Goal: Task Accomplishment & Management: Manage account settings

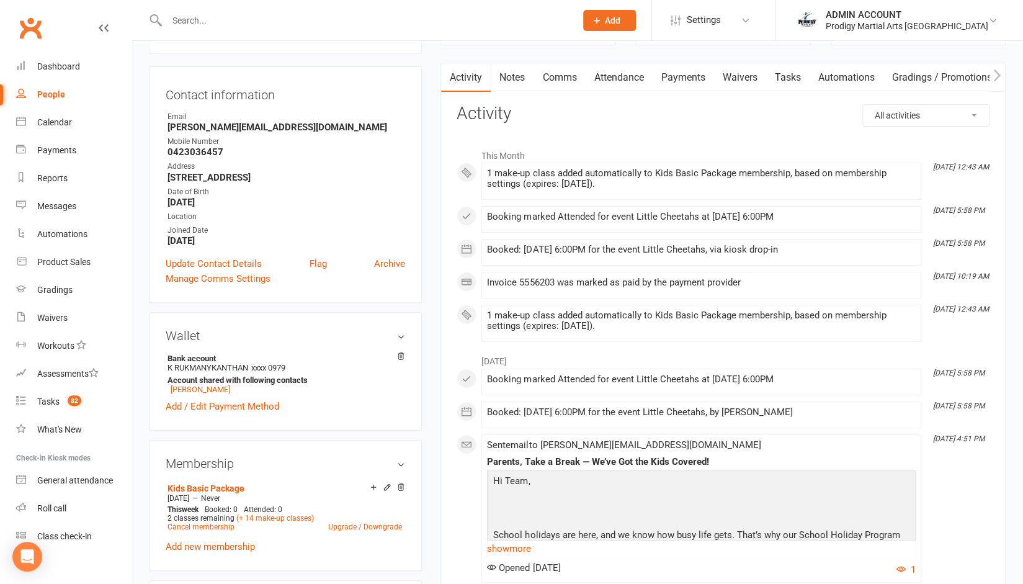
click at [365, 19] on input "text" at bounding box center [365, 20] width 404 height 17
paste input "[EMAIL_ADDRESS][DOMAIN_NAME]"
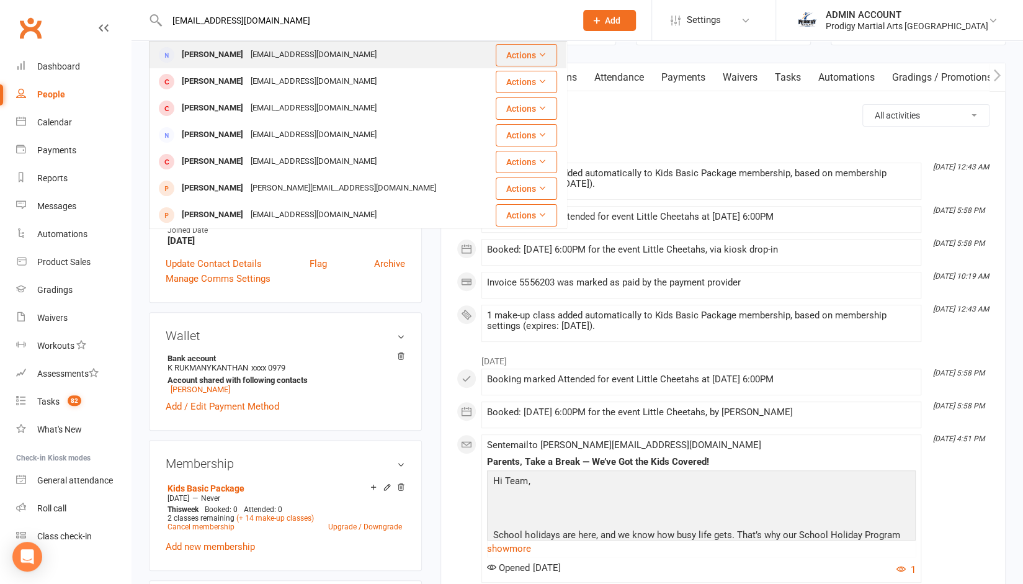
type input "[EMAIL_ADDRESS][DOMAIN_NAME]"
click at [292, 54] on div "[EMAIL_ADDRESS][DOMAIN_NAME]" at bounding box center [313, 55] width 133 height 18
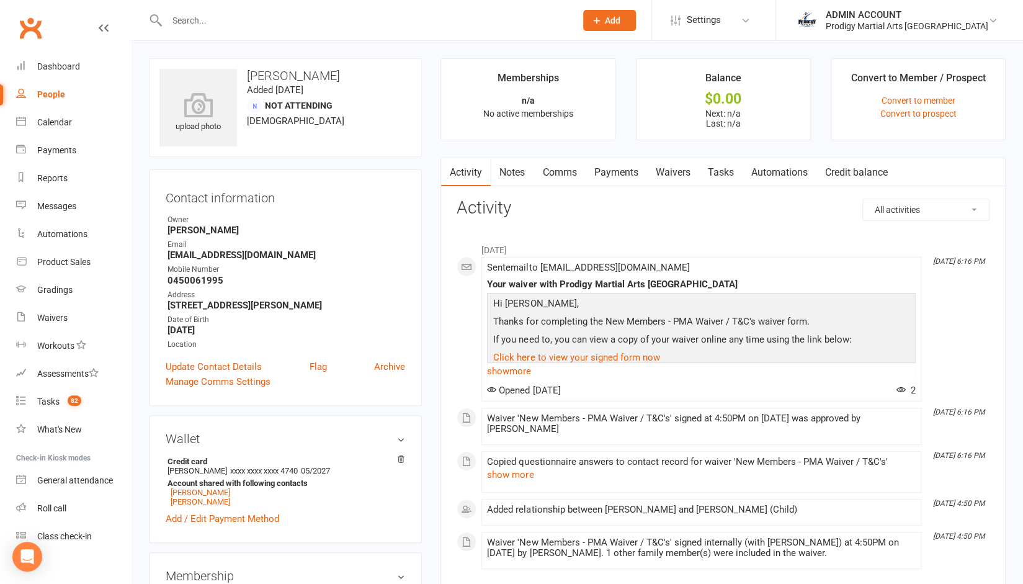
click at [669, 167] on link "Waivers" at bounding box center [672, 172] width 52 height 29
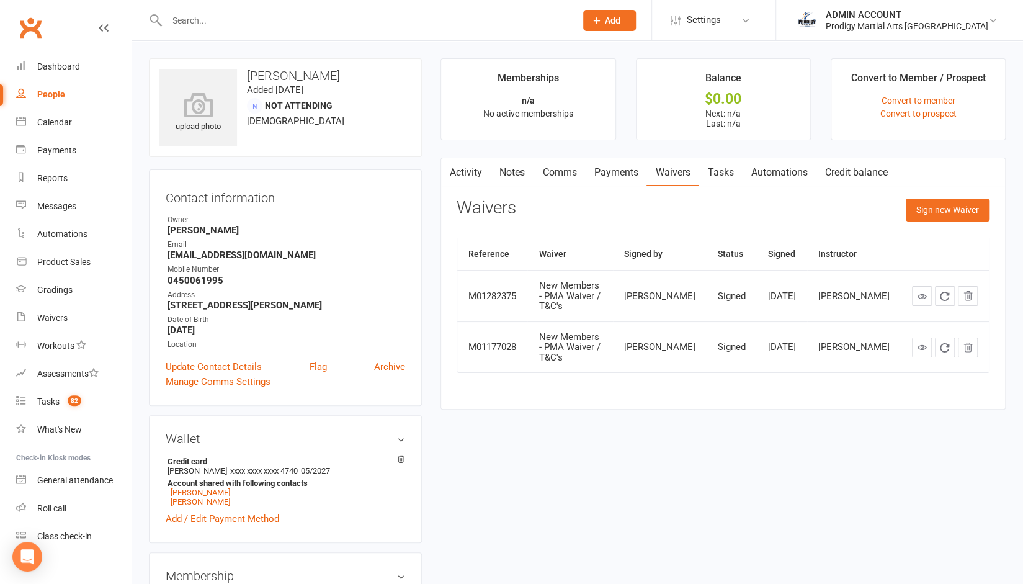
click at [607, 174] on link "Payments" at bounding box center [615, 172] width 61 height 29
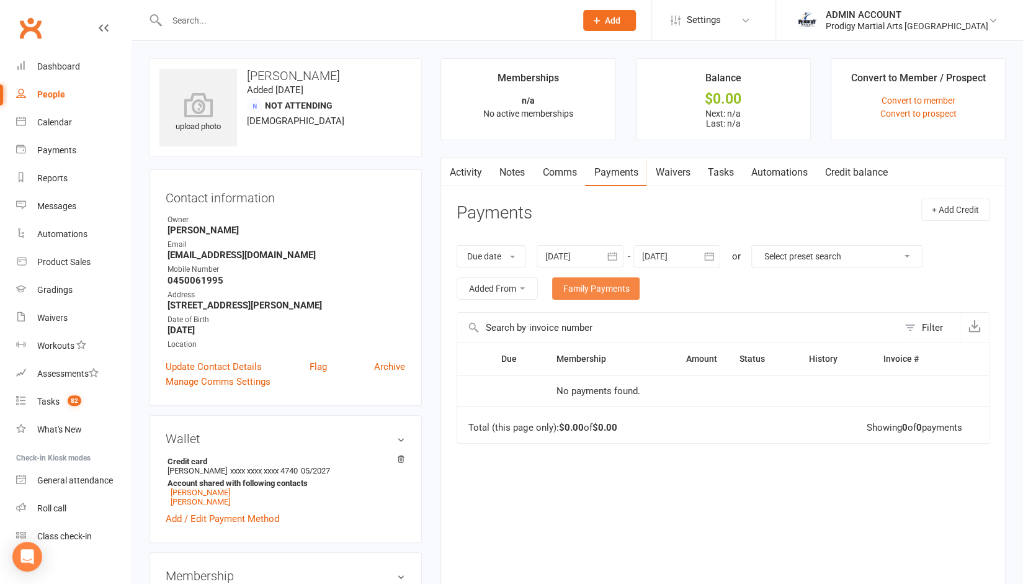
click at [607, 284] on link "Family Payments" at bounding box center [595, 288] width 87 height 22
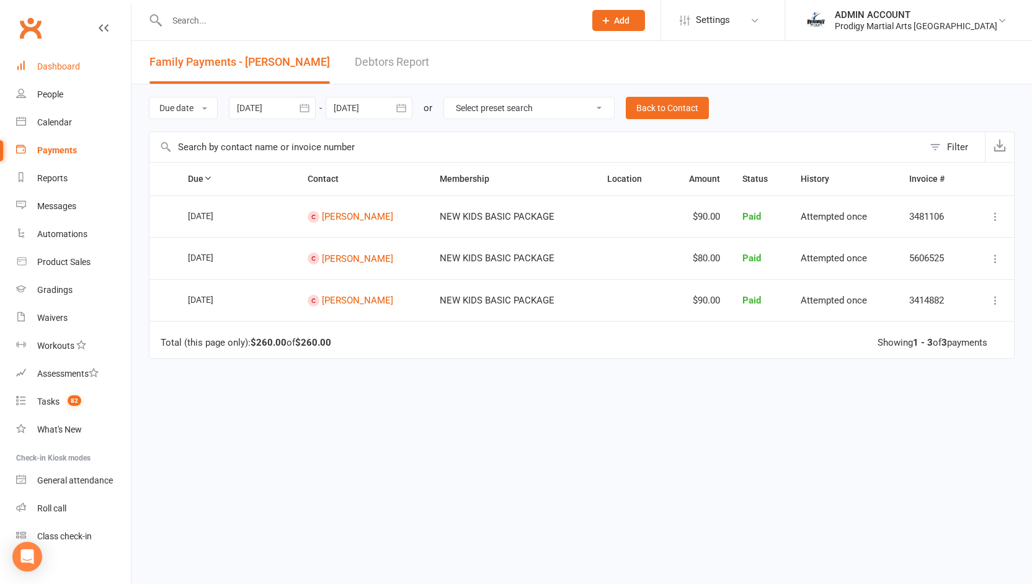
click at [74, 65] on div "Dashboard" at bounding box center [58, 66] width 43 height 10
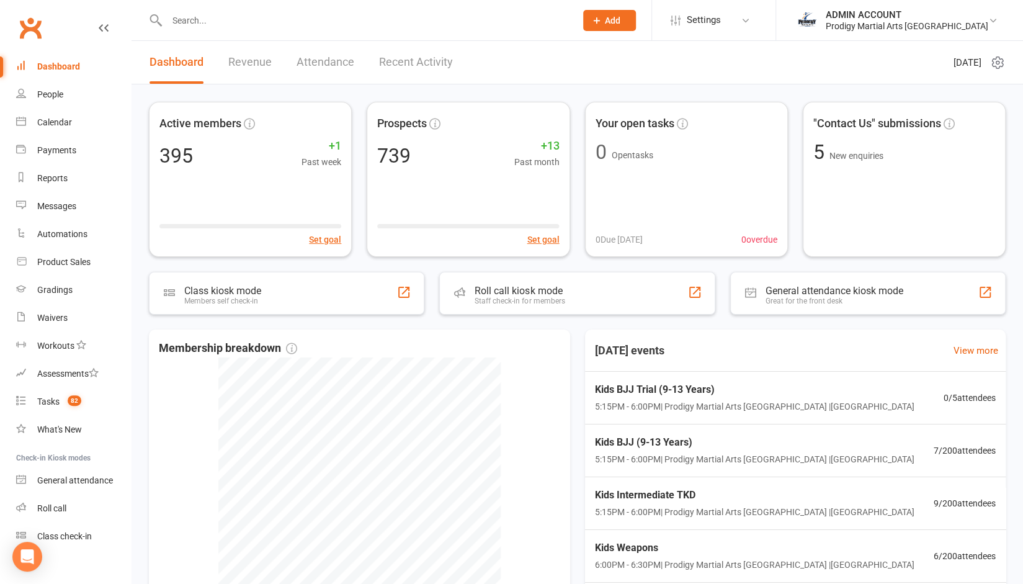
click at [279, 22] on input "text" at bounding box center [365, 20] width 404 height 17
paste input "[EMAIL_ADDRESS][DOMAIN_NAME]"
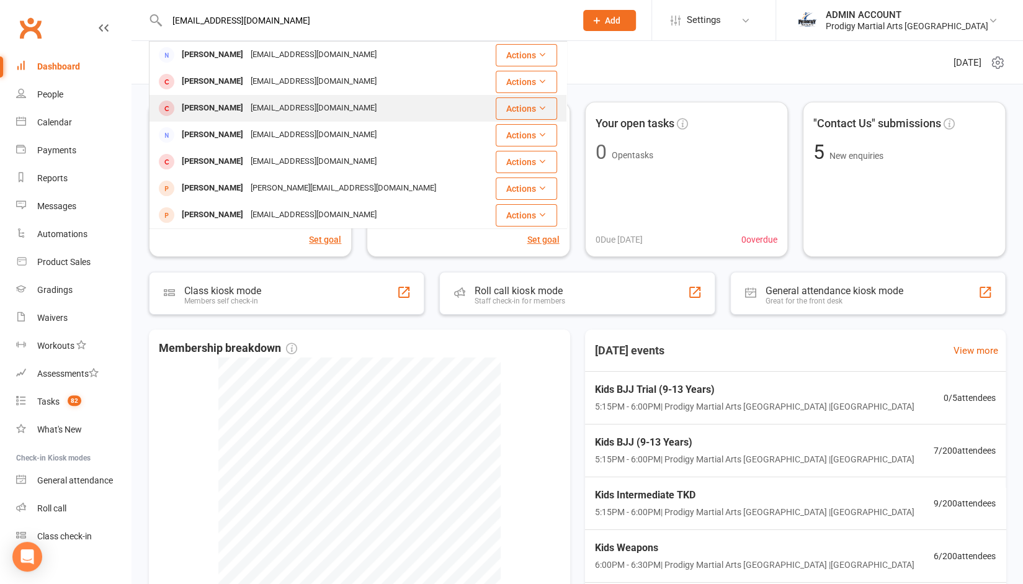
type input "[EMAIL_ADDRESS][DOMAIN_NAME]"
click at [213, 104] on div "[PERSON_NAME]" at bounding box center [212, 108] width 69 height 18
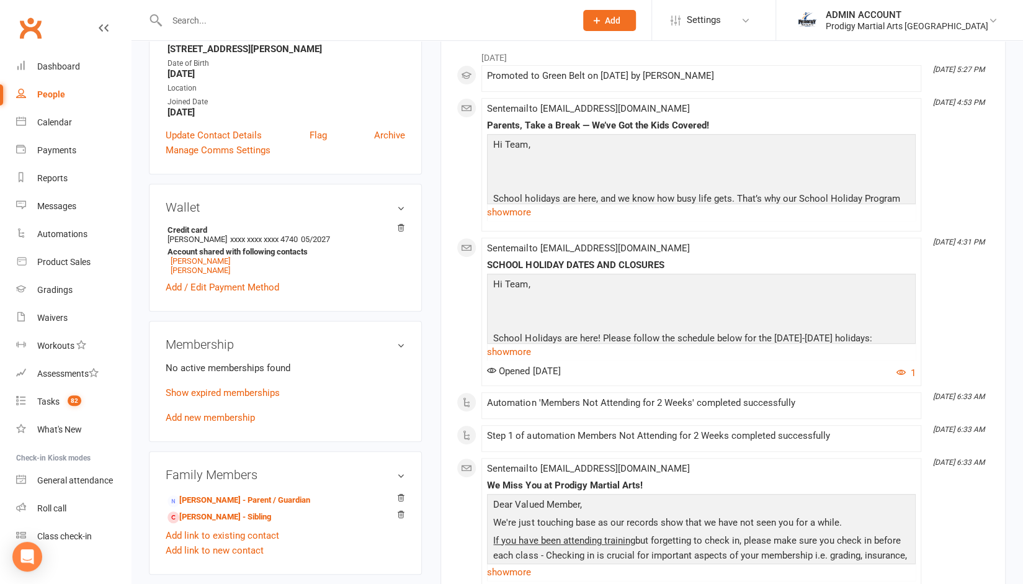
scroll to position [257, 0]
click at [237, 394] on link "Show expired memberships" at bounding box center [223, 391] width 114 height 11
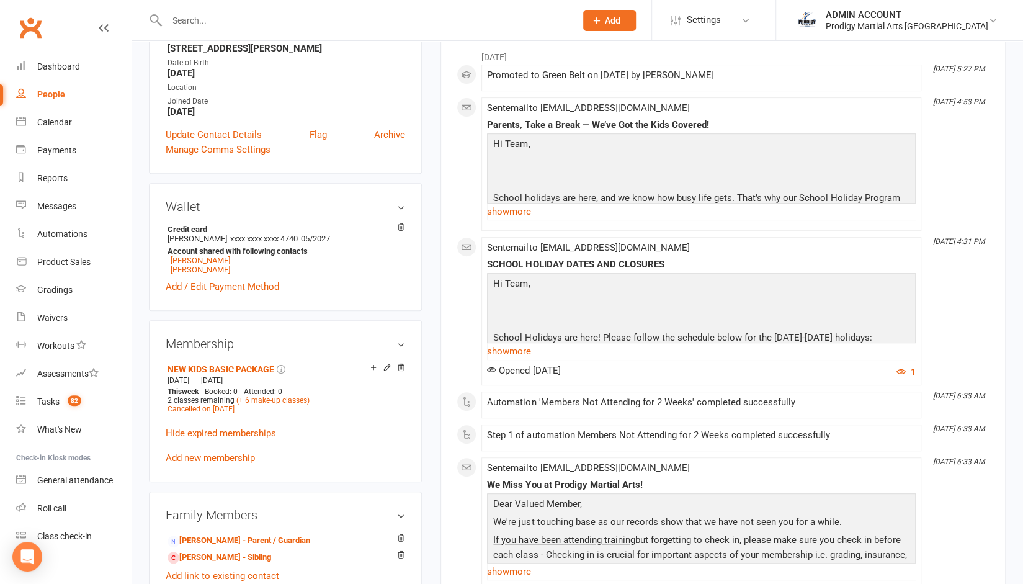
scroll to position [0, 0]
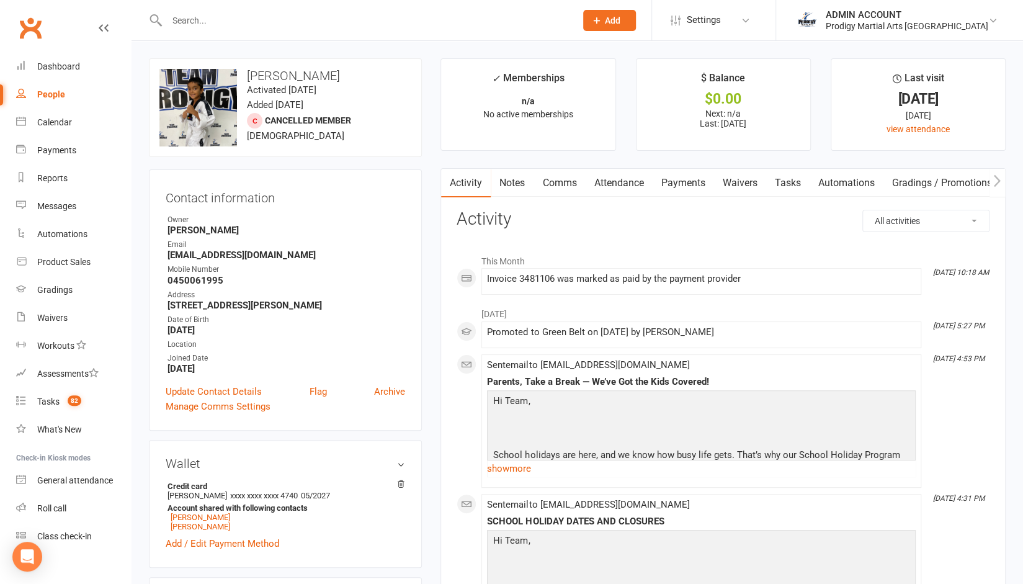
click at [672, 185] on link "Payments" at bounding box center [682, 183] width 61 height 29
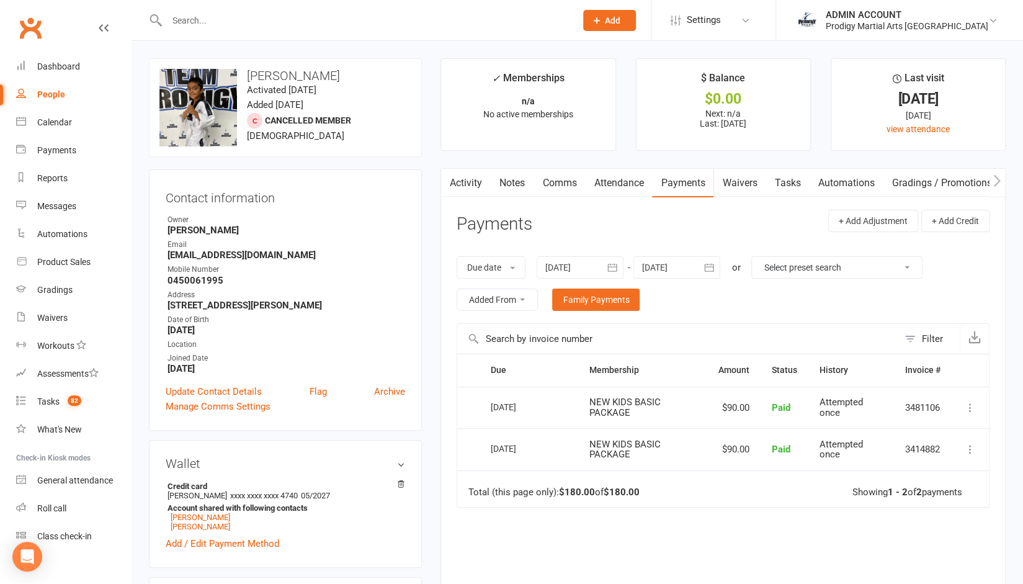
click at [512, 177] on link "Notes" at bounding box center [512, 183] width 43 height 29
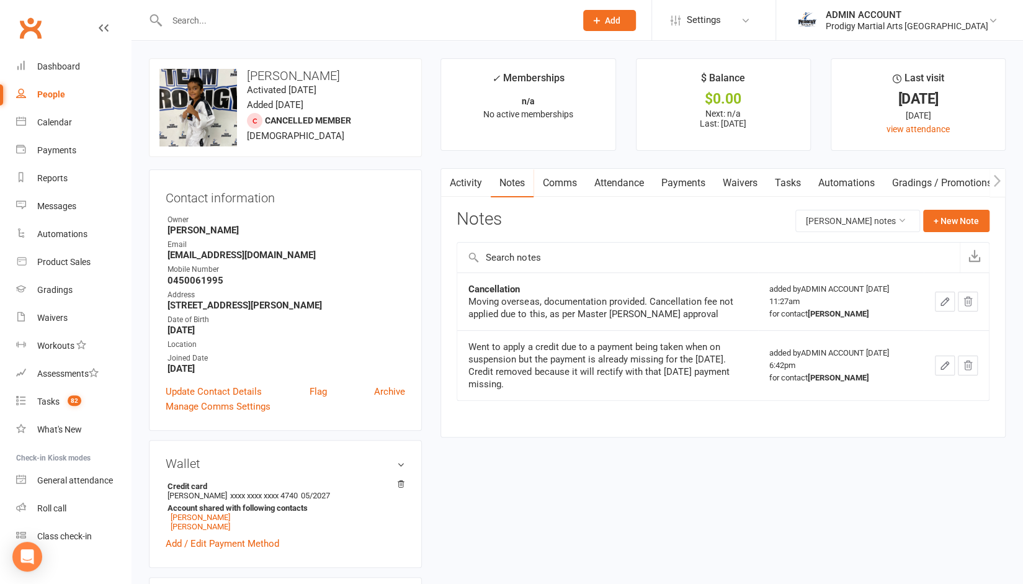
click at [469, 182] on link "Activity" at bounding box center [466, 183] width 50 height 29
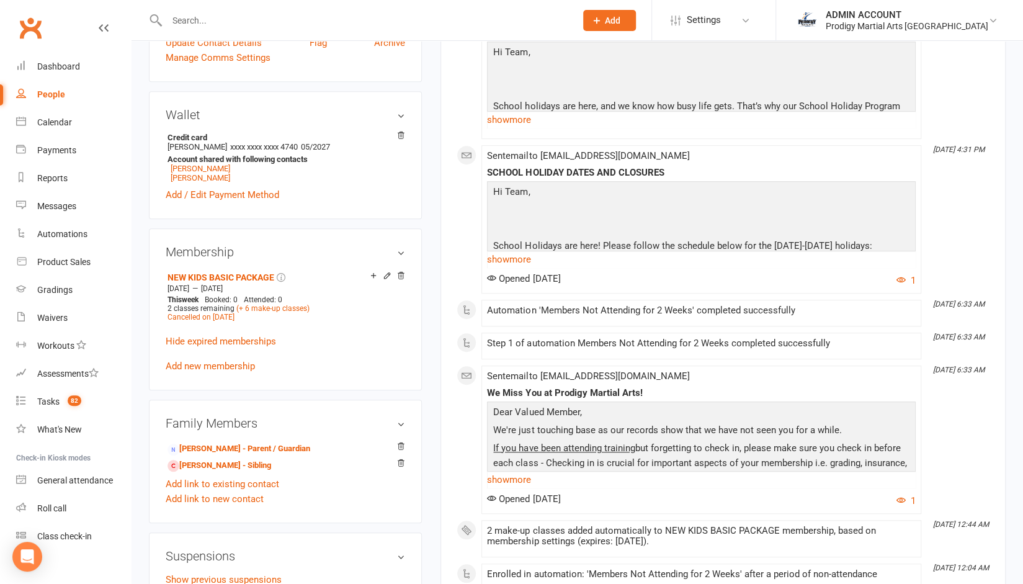
scroll to position [355, 0]
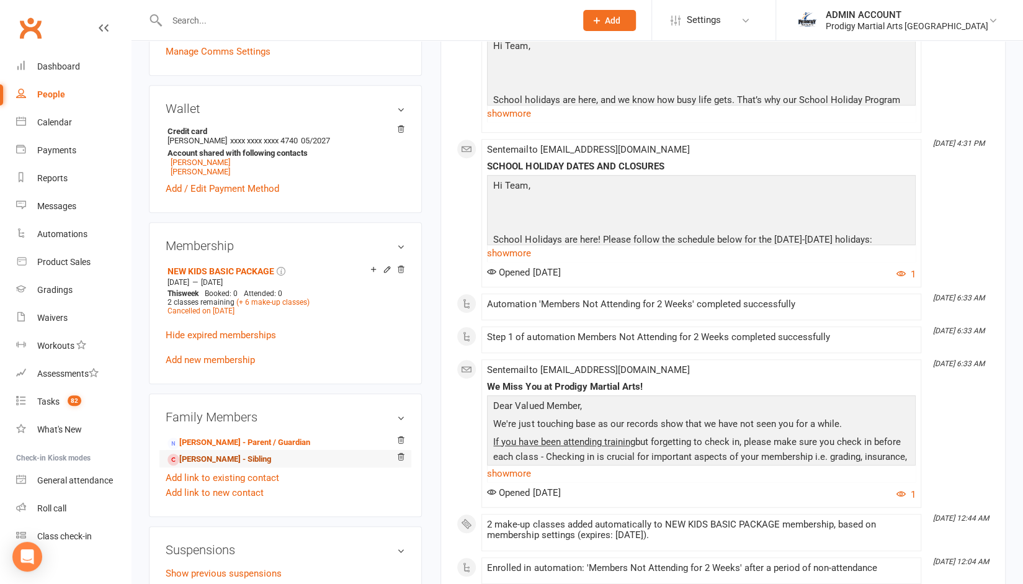
click at [224, 465] on link "[PERSON_NAME] - Sibling" at bounding box center [219, 459] width 104 height 13
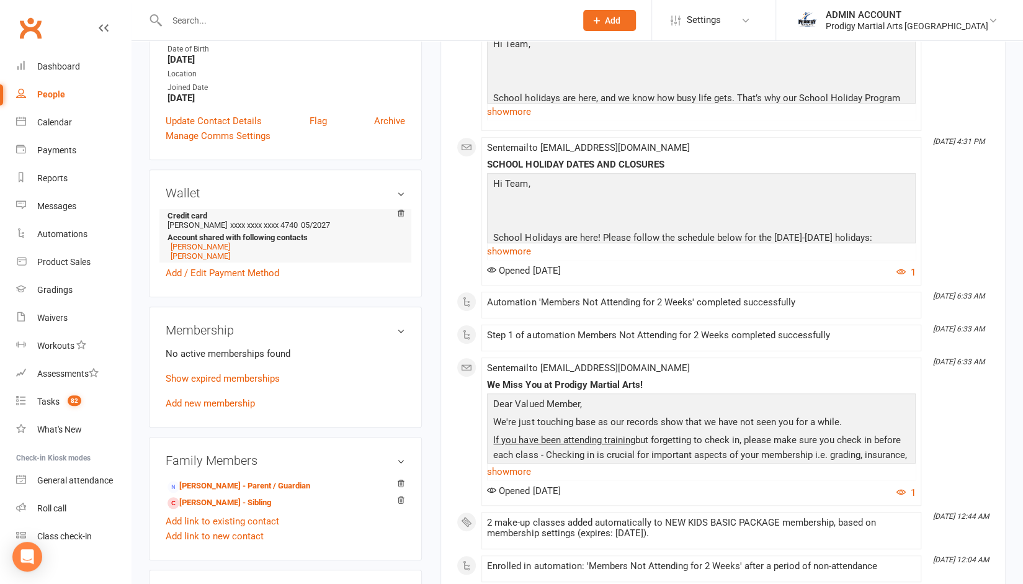
scroll to position [287, 0]
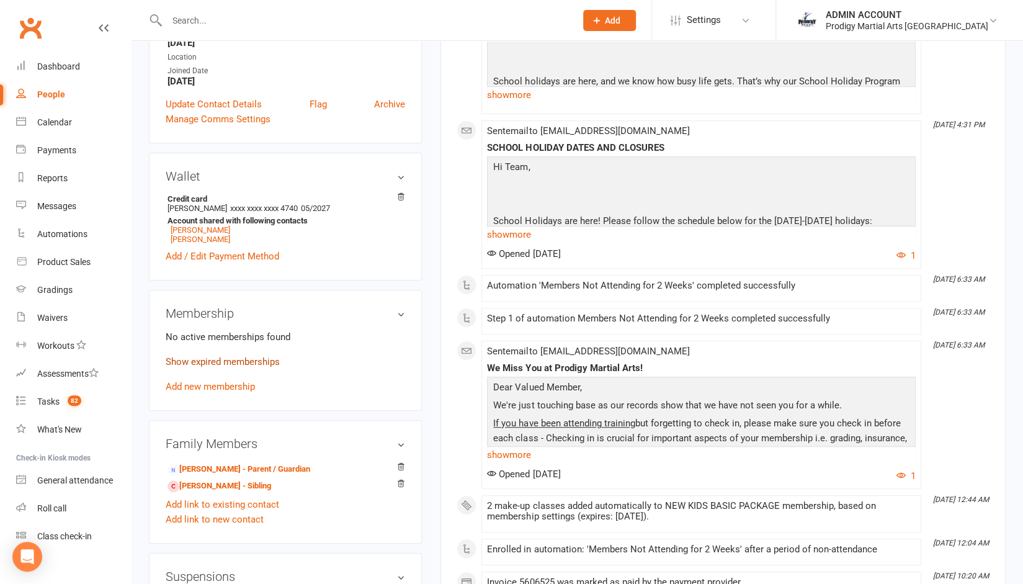
click at [220, 363] on link "Show expired memberships" at bounding box center [223, 361] width 114 height 11
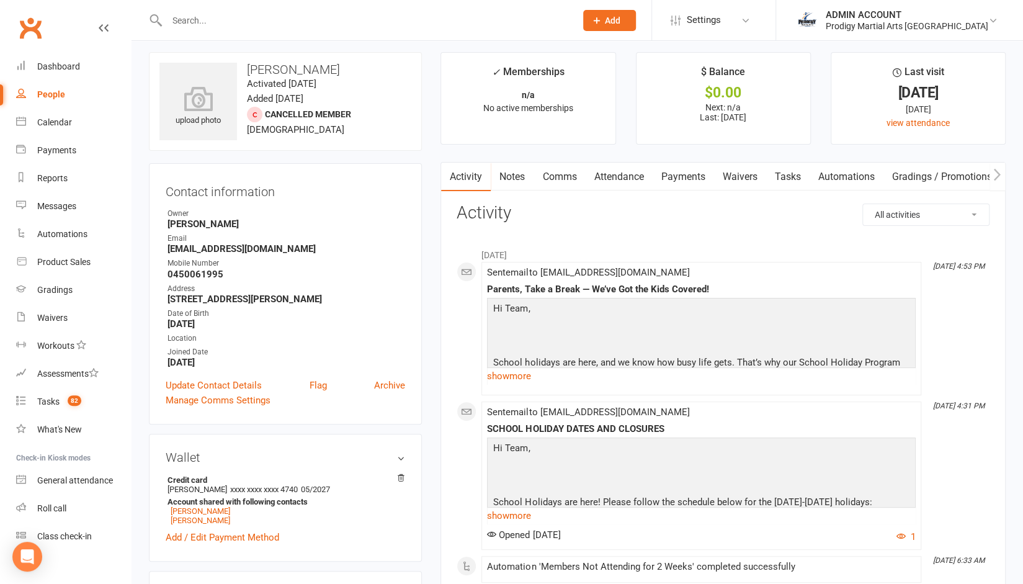
scroll to position [6, 0]
click at [692, 177] on link "Payments" at bounding box center [682, 177] width 61 height 29
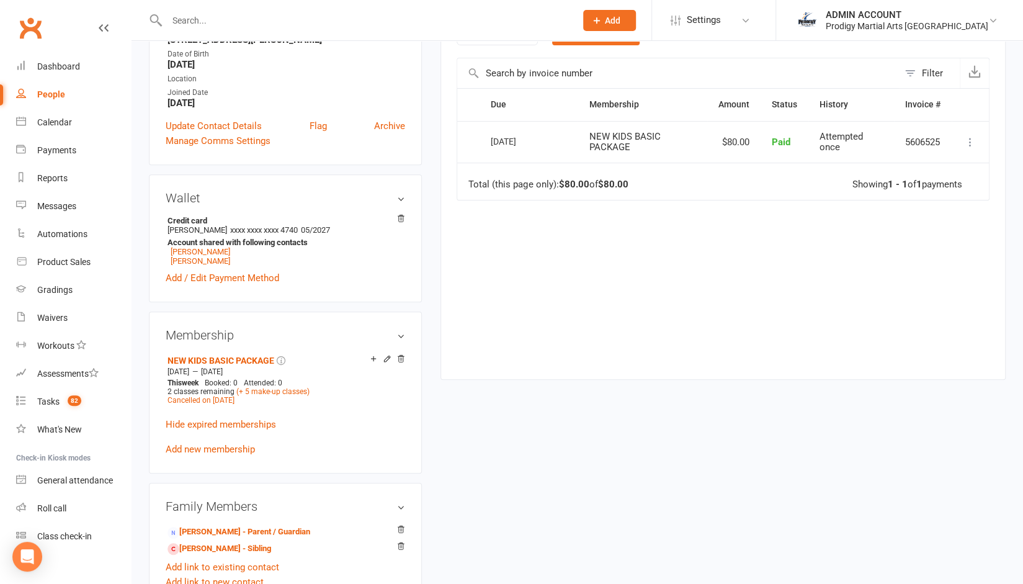
scroll to position [269, 0]
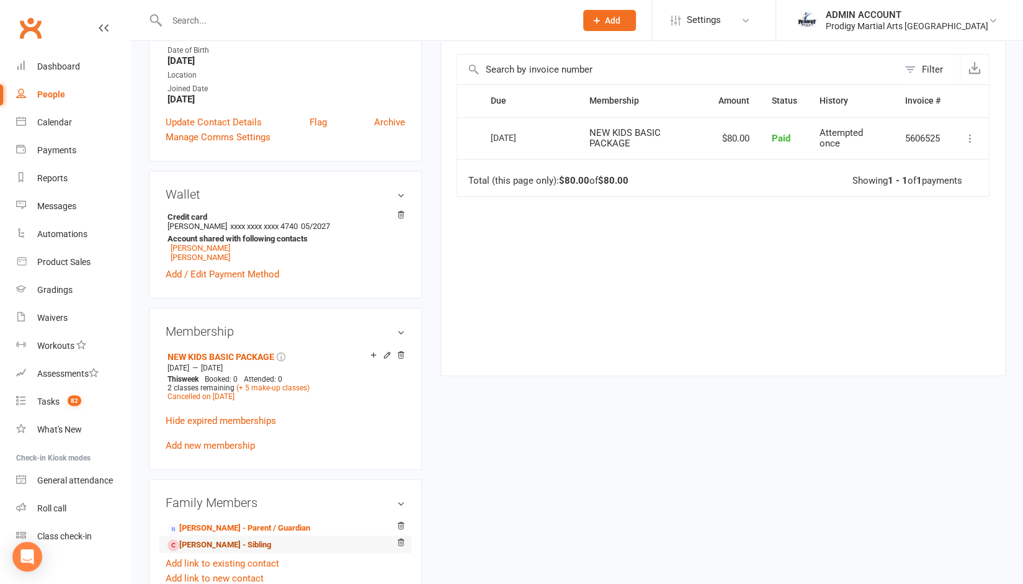
click at [198, 548] on link "[PERSON_NAME] - Sibling" at bounding box center [219, 544] width 104 height 13
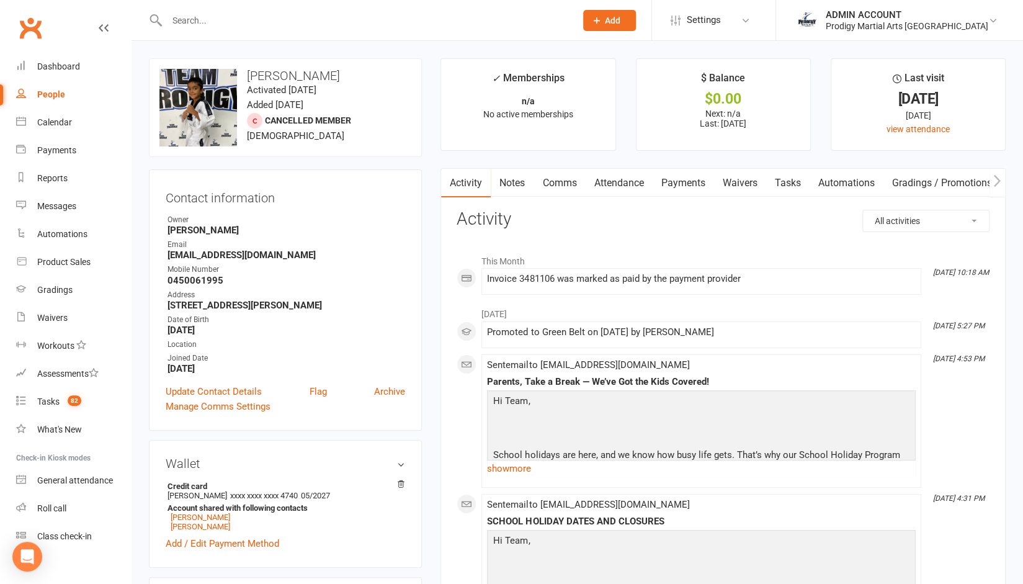
click at [677, 179] on link "Payments" at bounding box center [682, 183] width 61 height 29
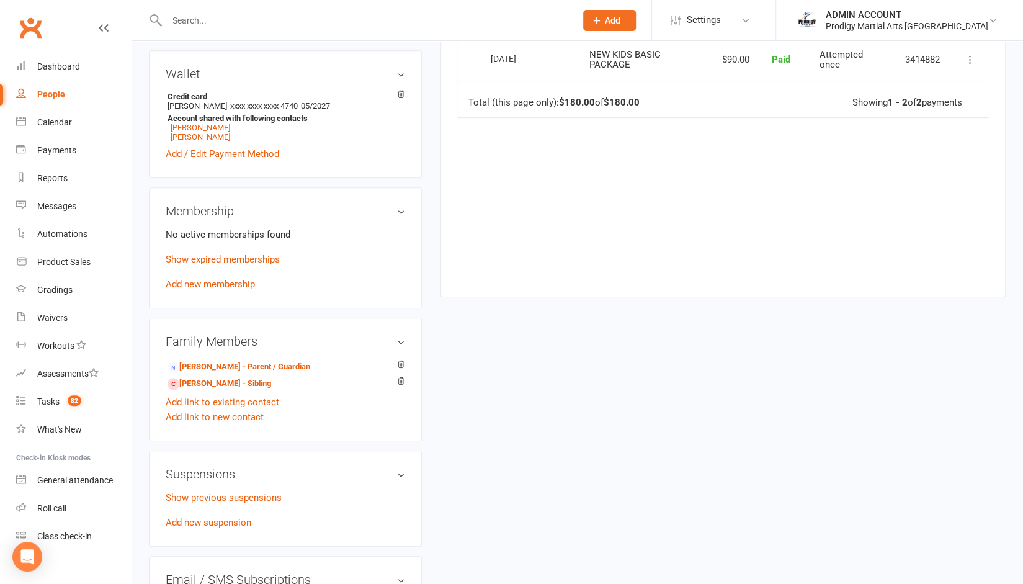
scroll to position [394, 0]
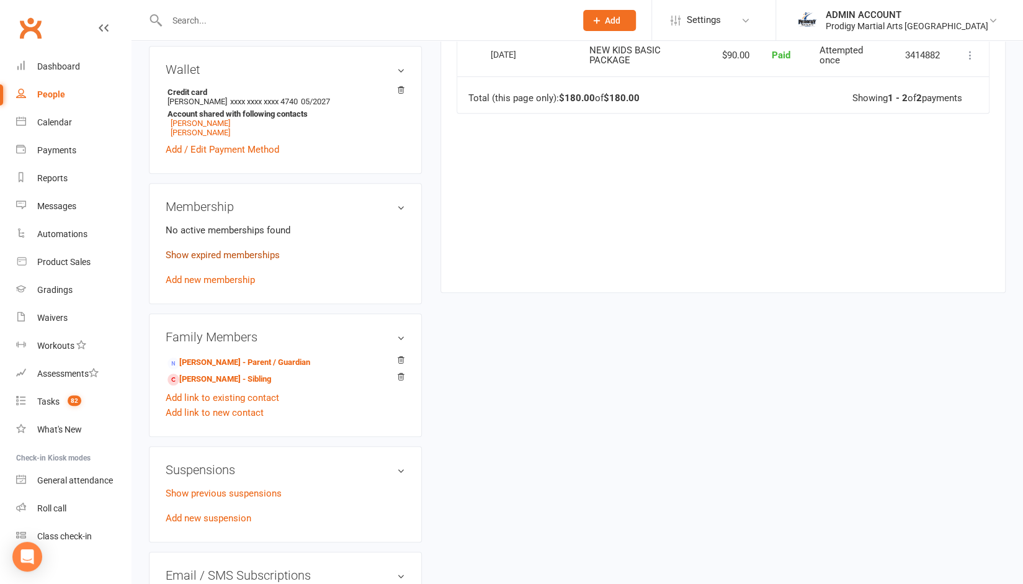
click at [231, 257] on link "Show expired memberships" at bounding box center [223, 254] width 114 height 11
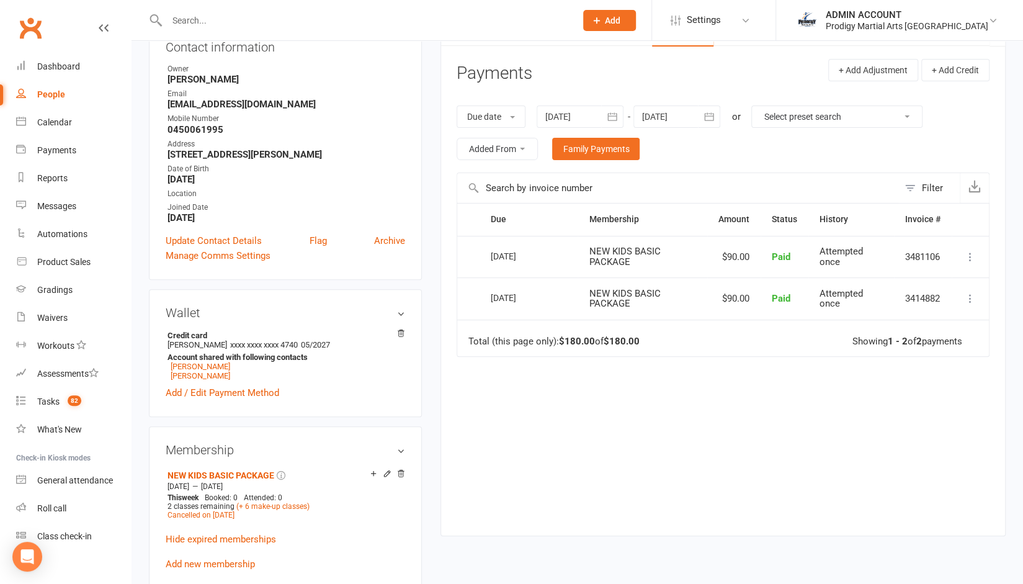
scroll to position [150, 0]
click at [874, 14] on div "ADMIN ACCOUNT" at bounding box center [907, 14] width 163 height 11
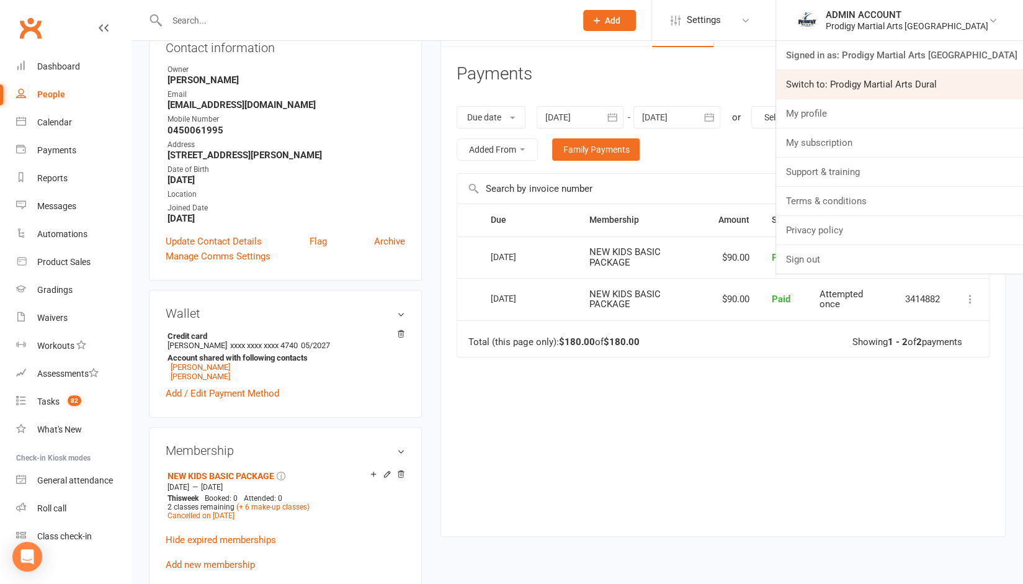
click at [880, 83] on link "Switch to: Prodigy Martial Arts Dural" at bounding box center [899, 84] width 247 height 29
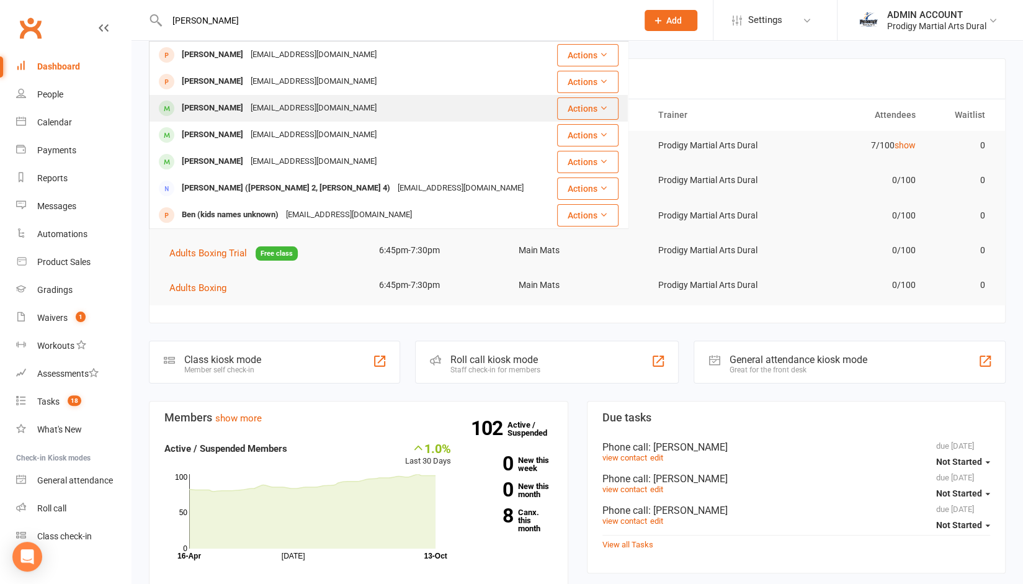
type input "bennett"
click at [232, 104] on div "Bennett Altinoglu" at bounding box center [212, 108] width 69 height 18
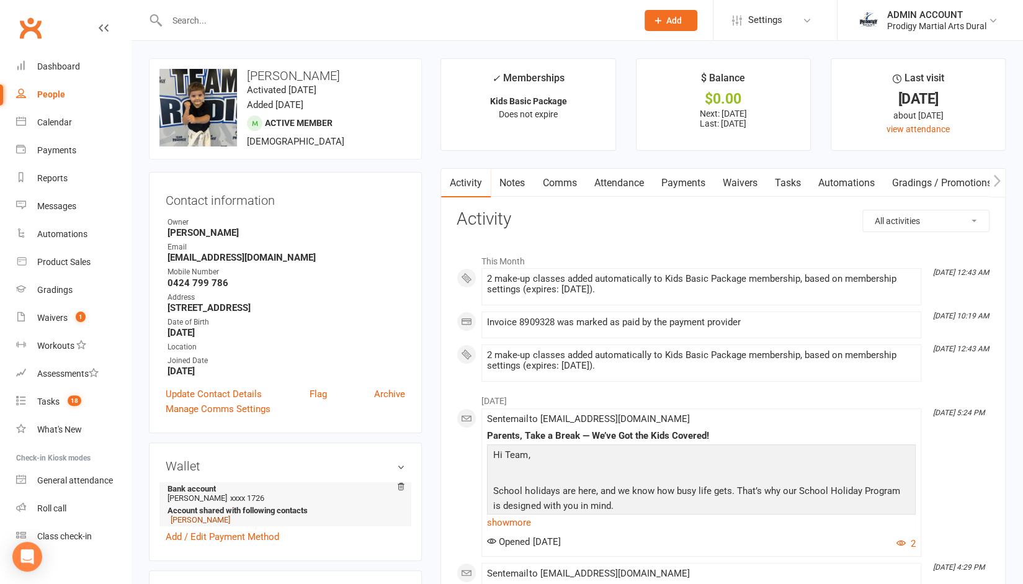
click at [207, 522] on link "Chloe Altinoglu" at bounding box center [201, 519] width 60 height 9
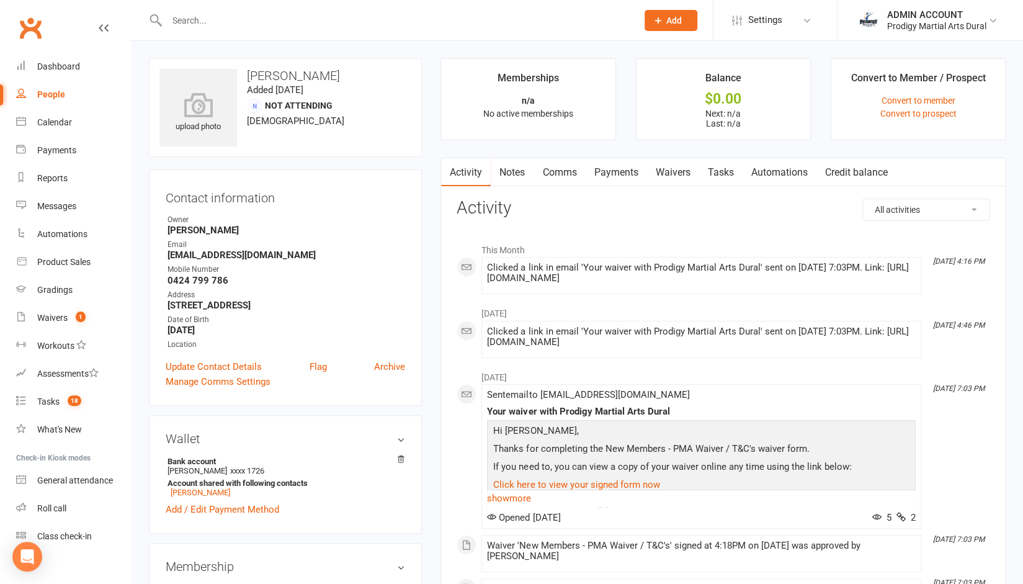
click at [213, 16] on input "text" at bounding box center [395, 20] width 465 height 17
click at [193, 494] on link "Bennett Altinoglu" at bounding box center [201, 492] width 60 height 9
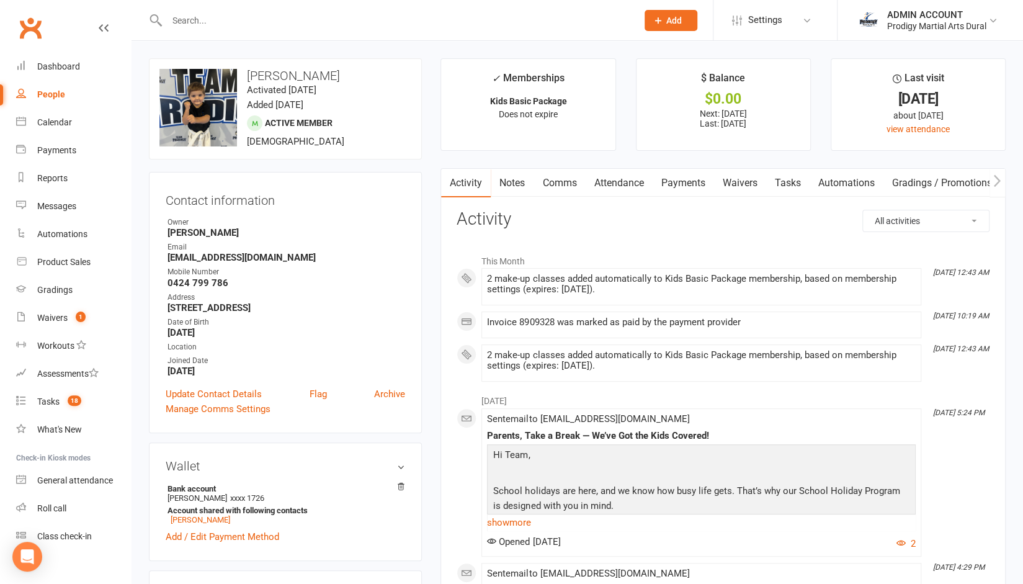
click at [274, 73] on h3 "Bennett Altinoglu" at bounding box center [285, 76] width 252 height 14
copy h3 "Bennett Altinoglu"
click at [198, 282] on strong "0424 799 786" at bounding box center [286, 282] width 238 height 11
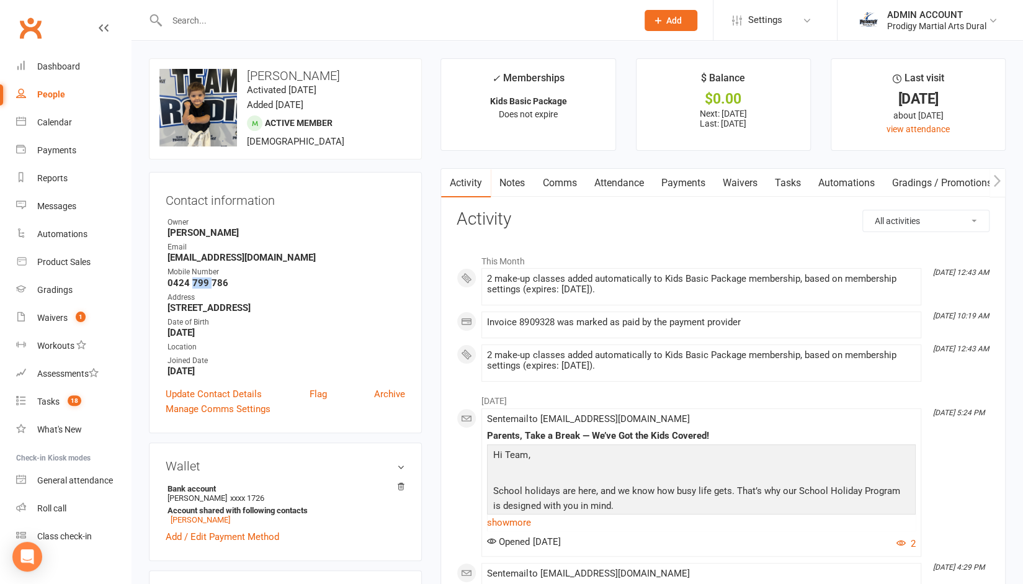
click at [198, 282] on strong "0424 799 786" at bounding box center [286, 282] width 238 height 11
copy render-form-field "0424 799 786"
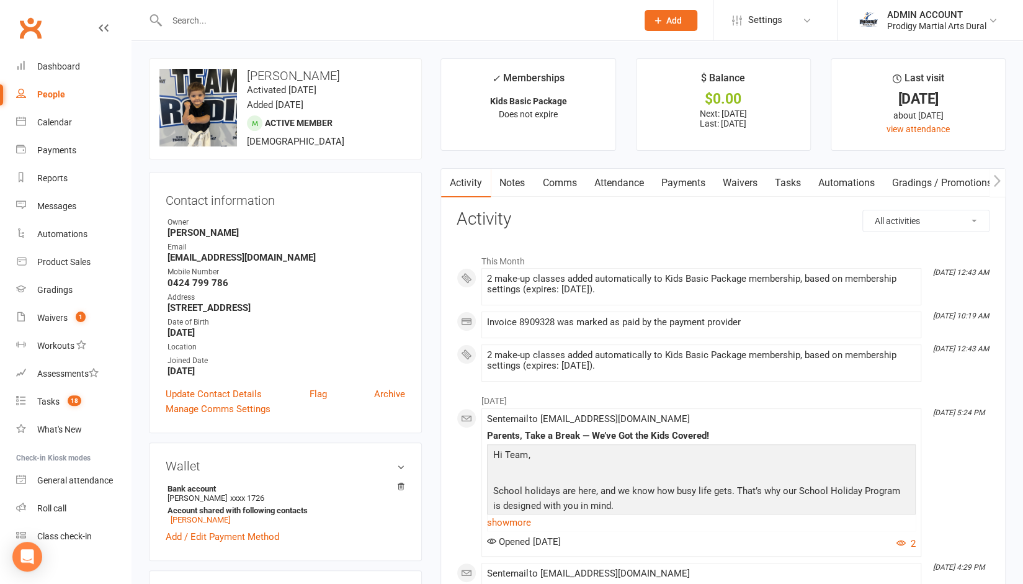
click at [288, 76] on h3 "Bennett Altinoglu" at bounding box center [285, 76] width 252 height 14
copy h3 "Bennett Altinoglu"
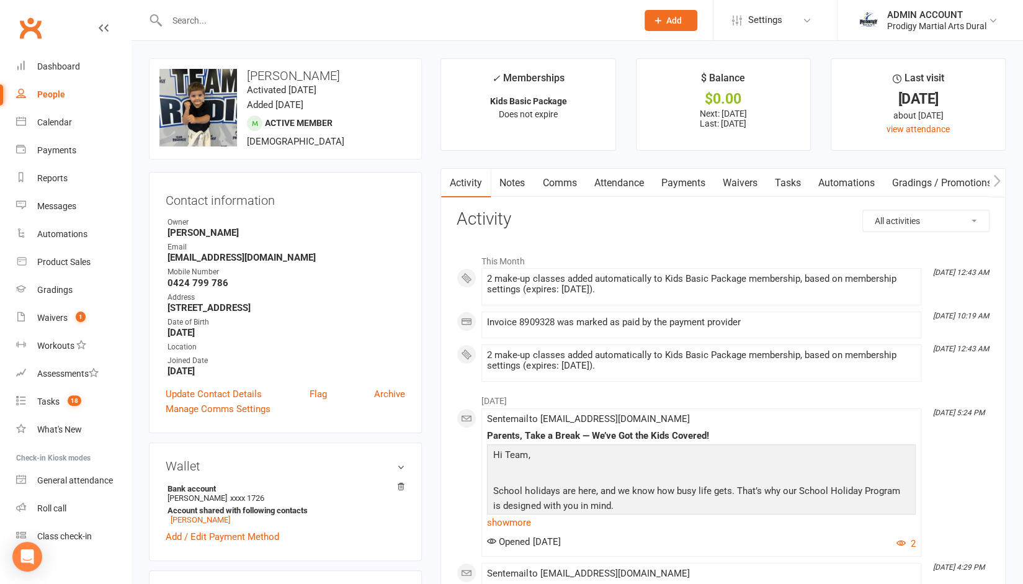
click at [57, 322] on div "Waivers" at bounding box center [52, 318] width 30 height 10
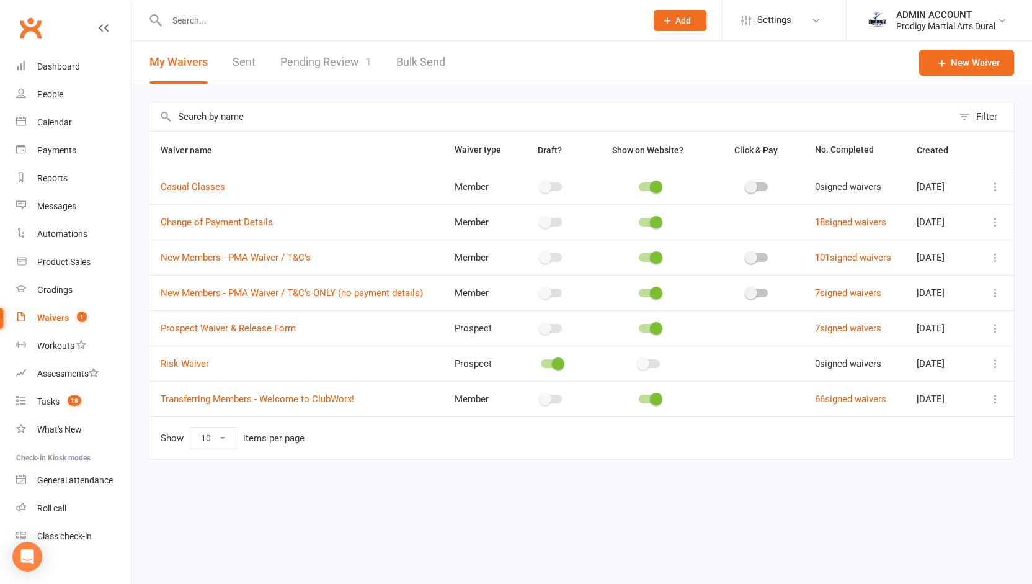
click at [326, 68] on link "Pending Review 1" at bounding box center [325, 62] width 91 height 43
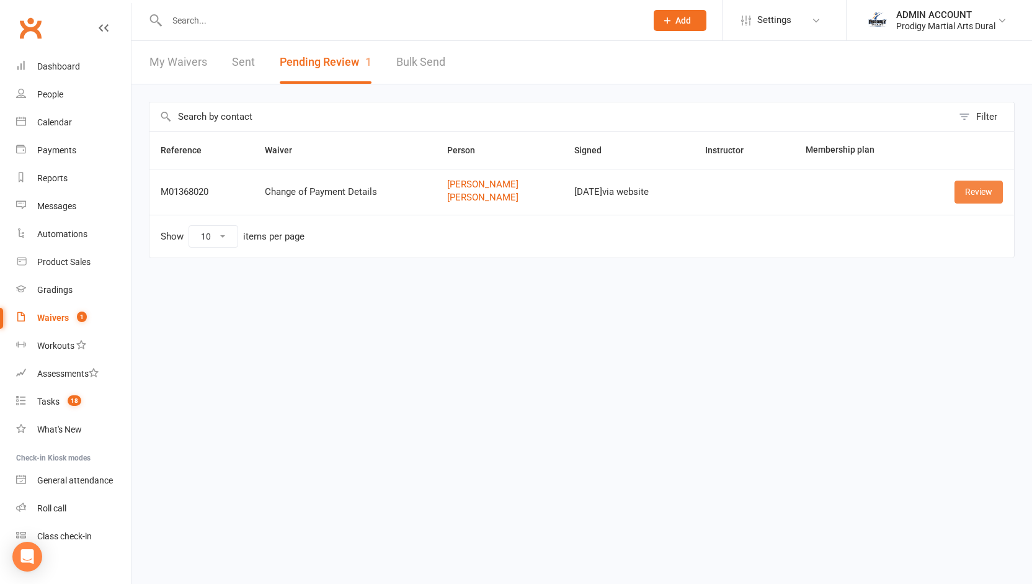
click at [977, 187] on link "Review" at bounding box center [979, 191] width 48 height 22
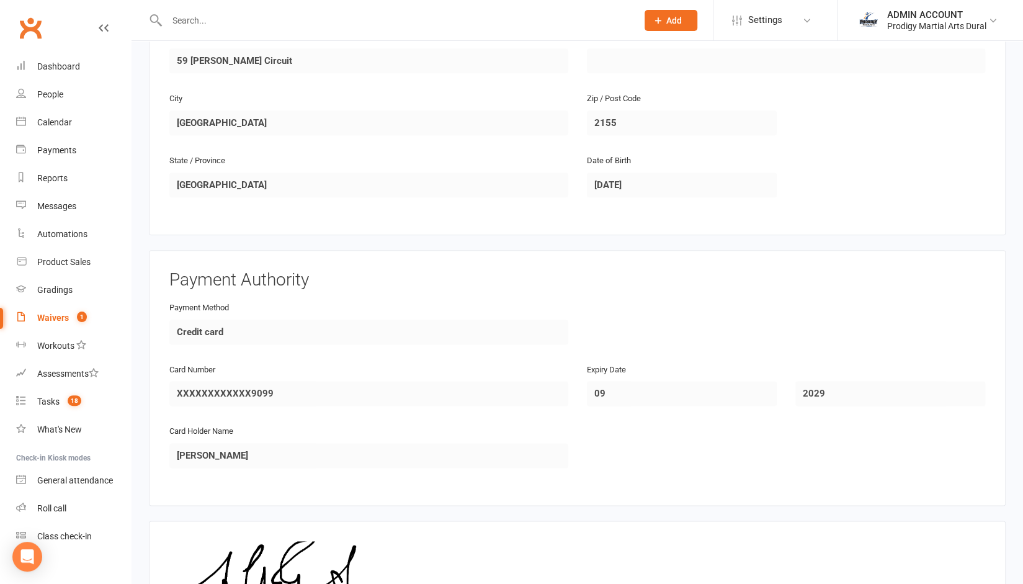
scroll to position [993, 0]
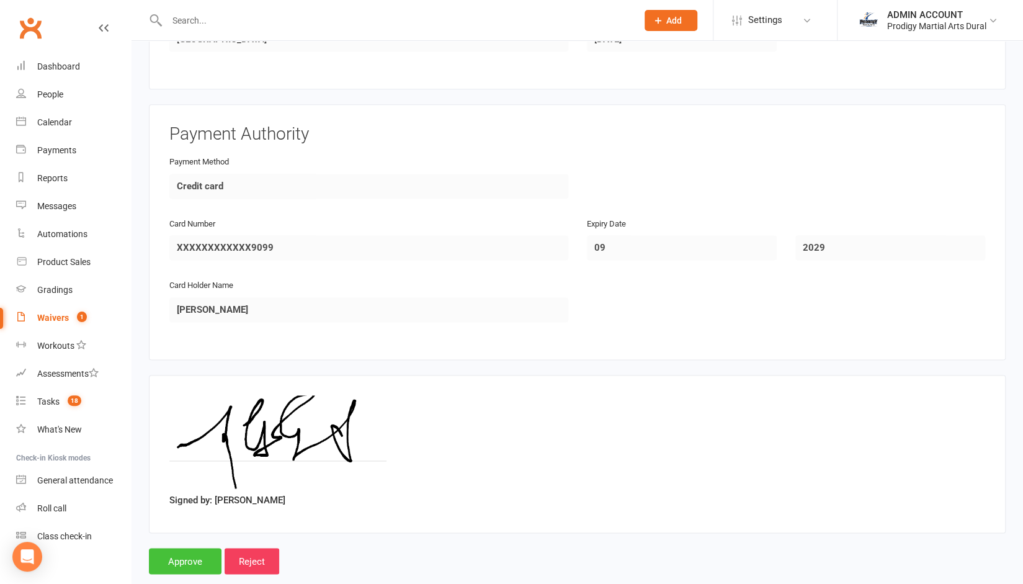
click at [182, 548] on input "Approve" at bounding box center [185, 561] width 73 height 26
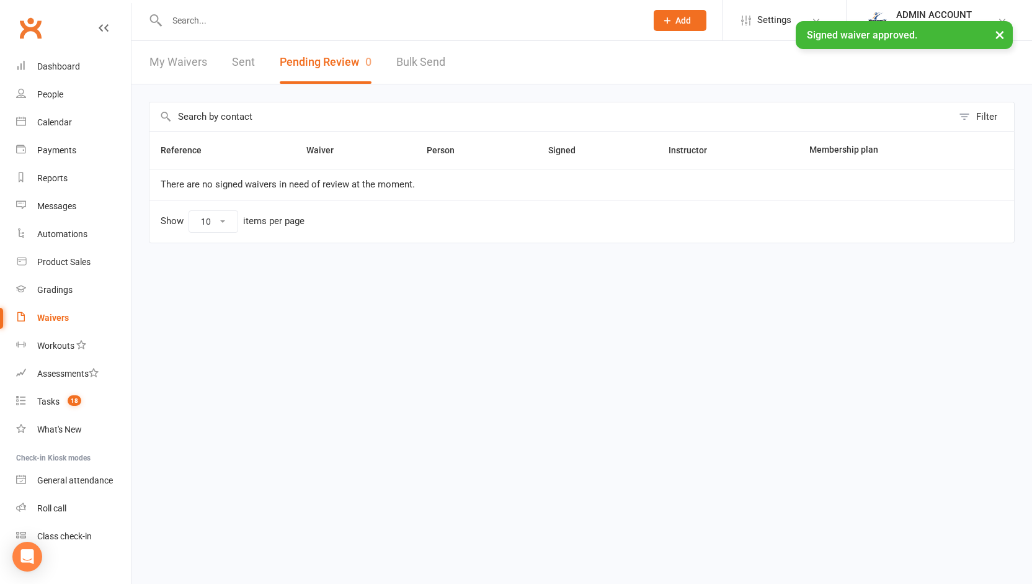
click at [243, 20] on input "text" at bounding box center [400, 20] width 474 height 17
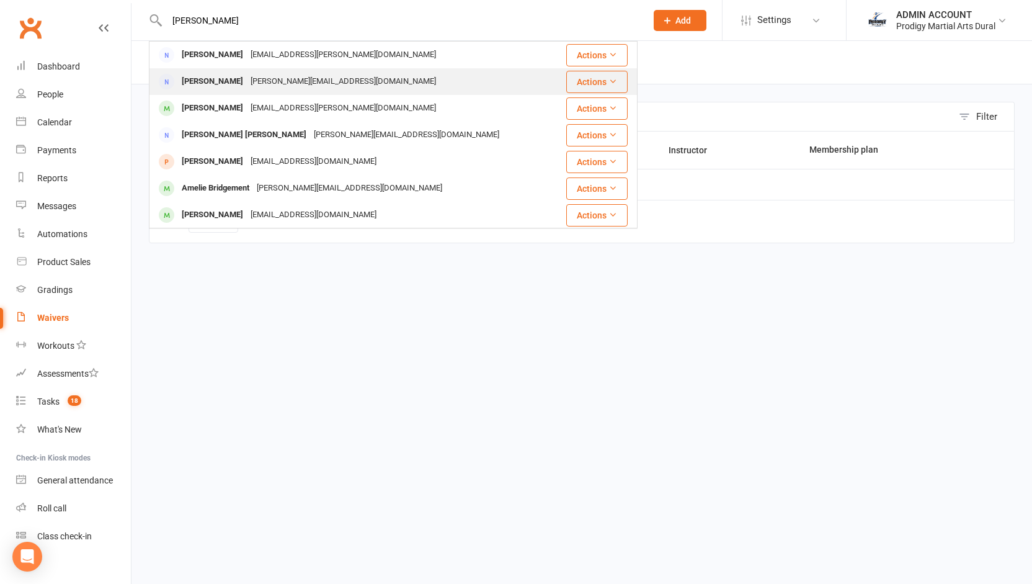
type input "jessie"
click at [247, 76] on div "Chen_Jiashi@hotmail.com" at bounding box center [343, 82] width 193 height 18
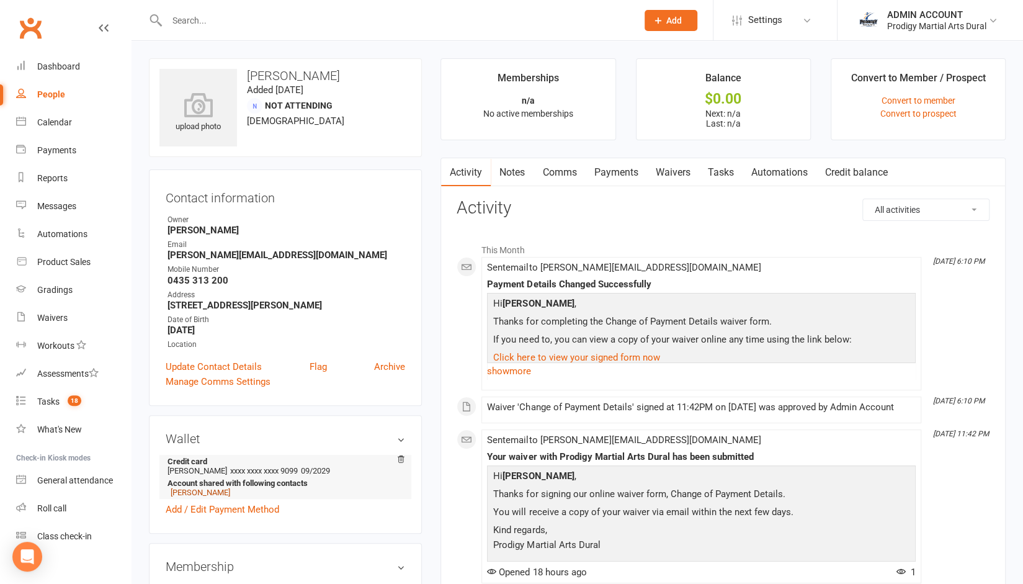
click at [198, 494] on link "Kaci Chen" at bounding box center [201, 492] width 60 height 9
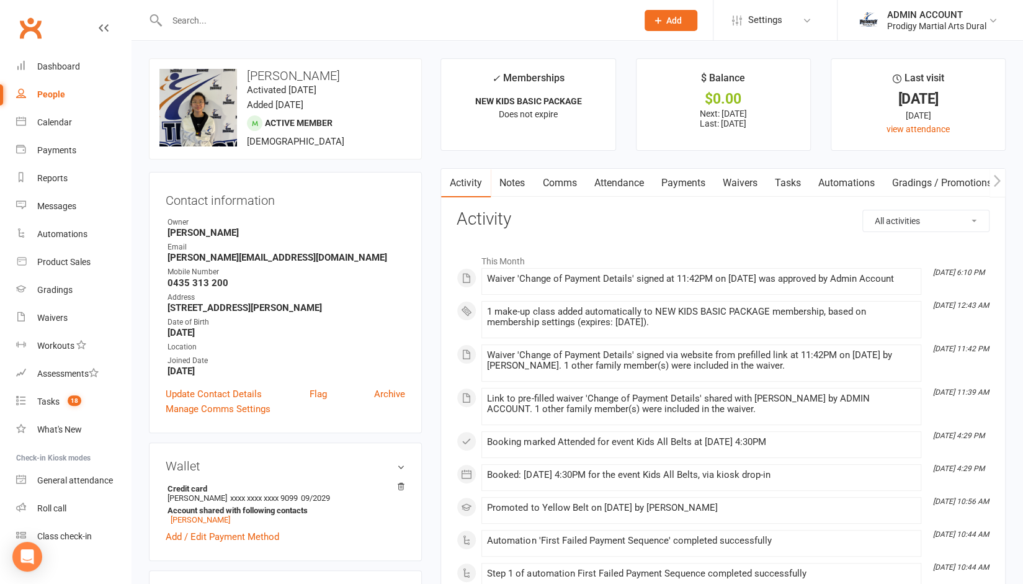
click at [180, 259] on strong "Chen_Jiashi@hotmail.com" at bounding box center [286, 257] width 238 height 11
copy render-form-field "Chen_Jiashi@hotmail.com"
click at [685, 180] on link "Payments" at bounding box center [682, 183] width 61 height 29
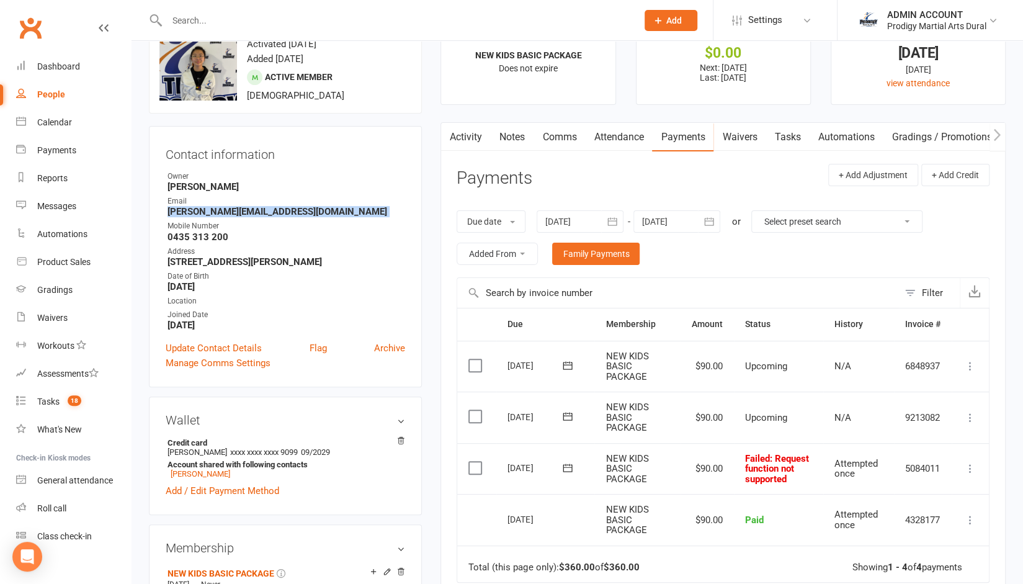
scroll to position [42, 0]
